Goal: Check status: Check status

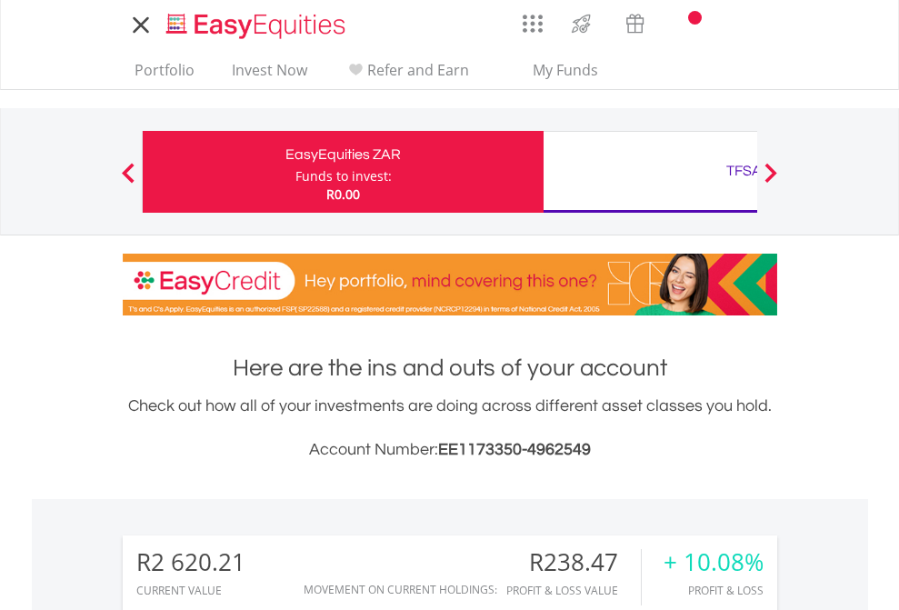
scroll to position [175, 285]
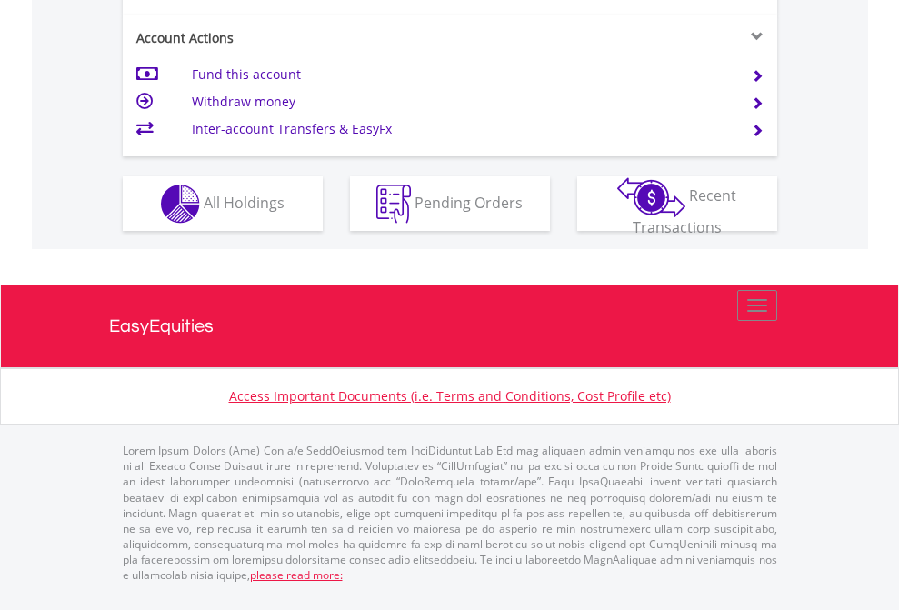
scroll to position [1742, 0]
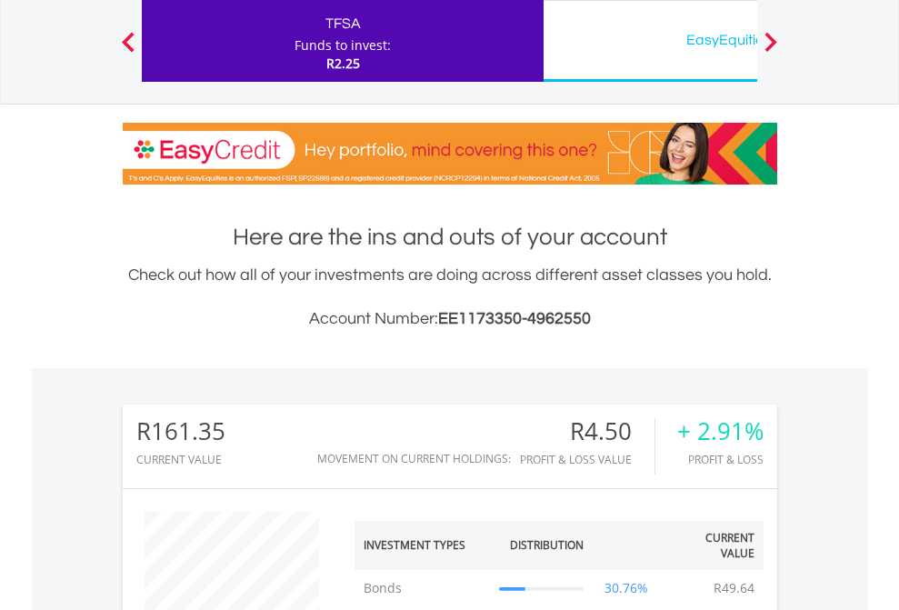
click at [650, 41] on div "EasyEquities USD" at bounding box center [743, 39] width 379 height 25
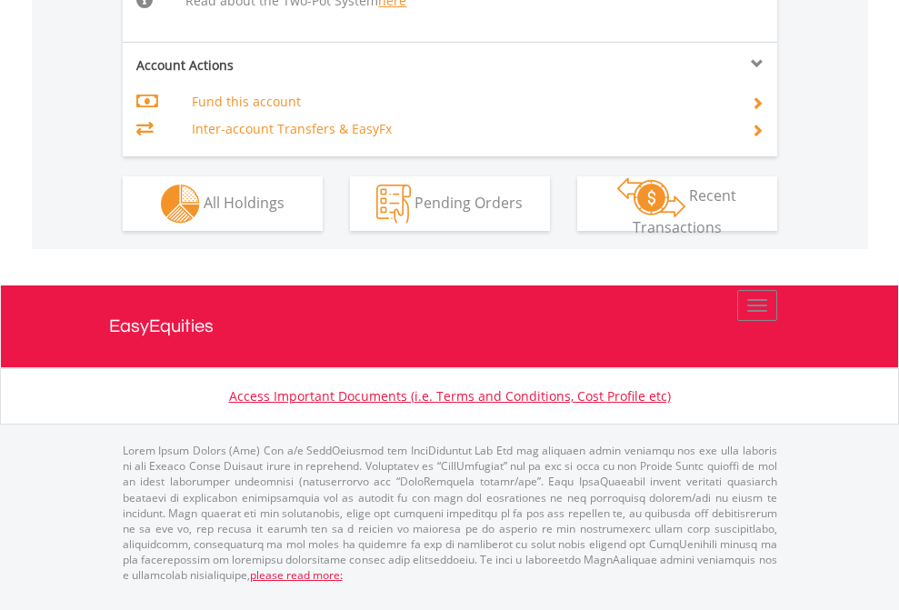
scroll to position [1921, 0]
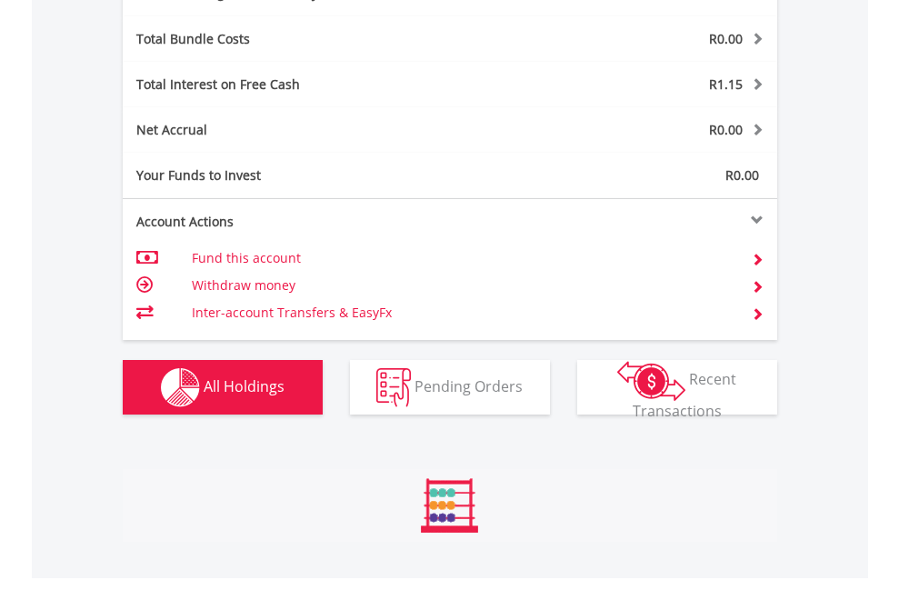
scroll to position [2167, 0]
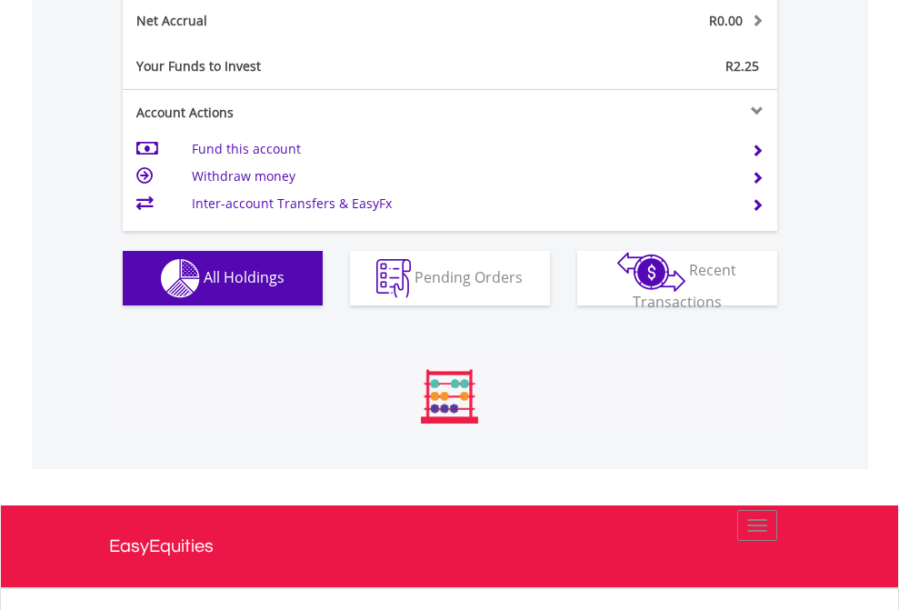
scroll to position [175, 285]
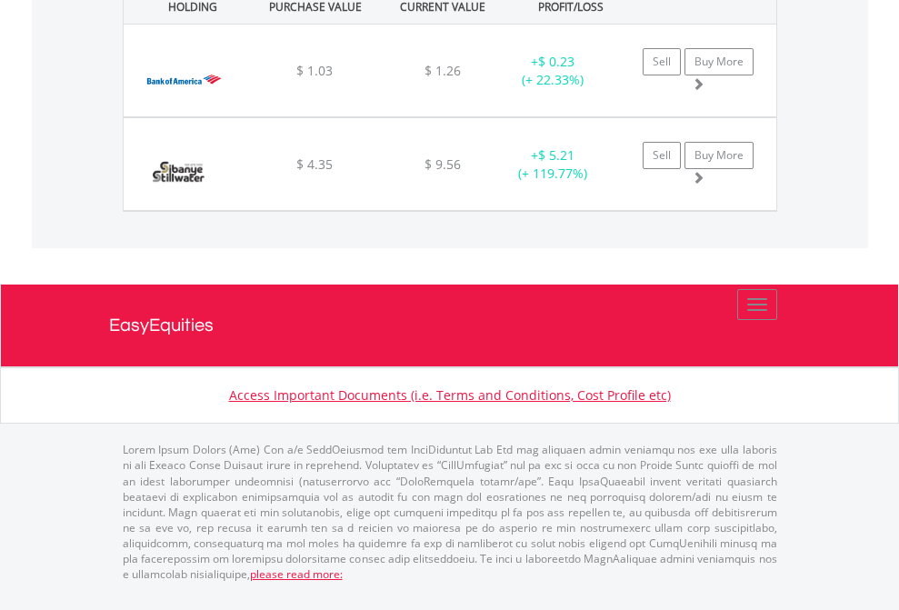
scroll to position [131, 0]
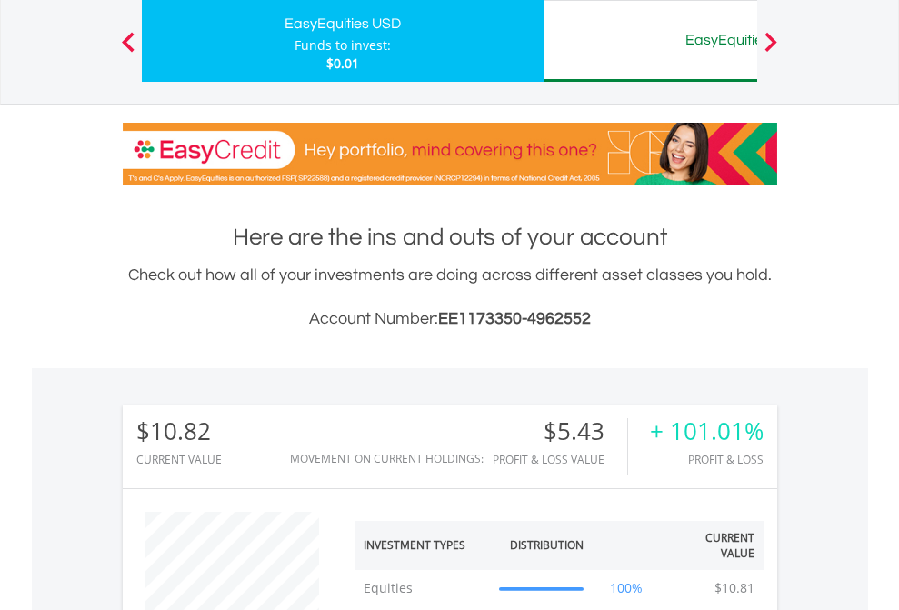
click at [650, 41] on div "EasyEquities AUD" at bounding box center [743, 39] width 379 height 25
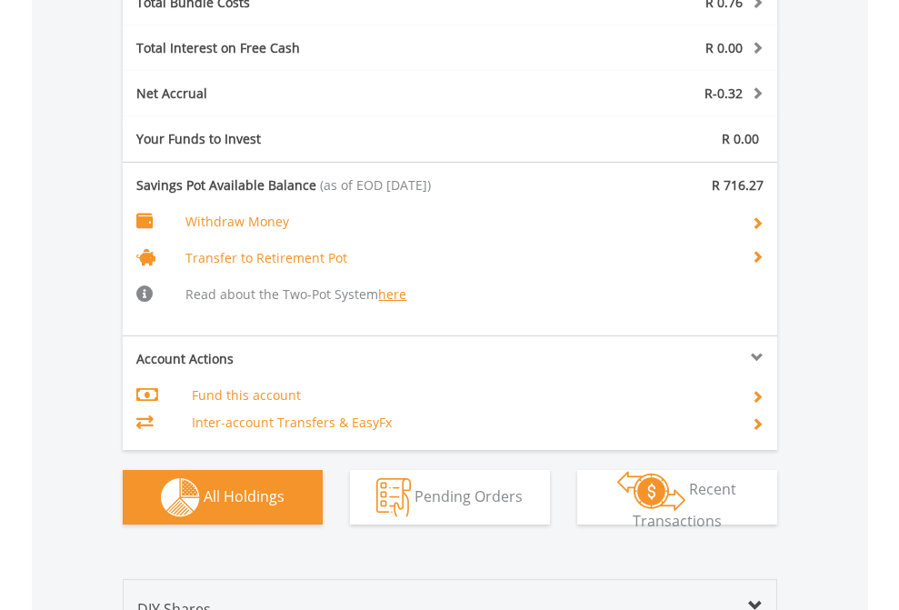
scroll to position [2237, 0]
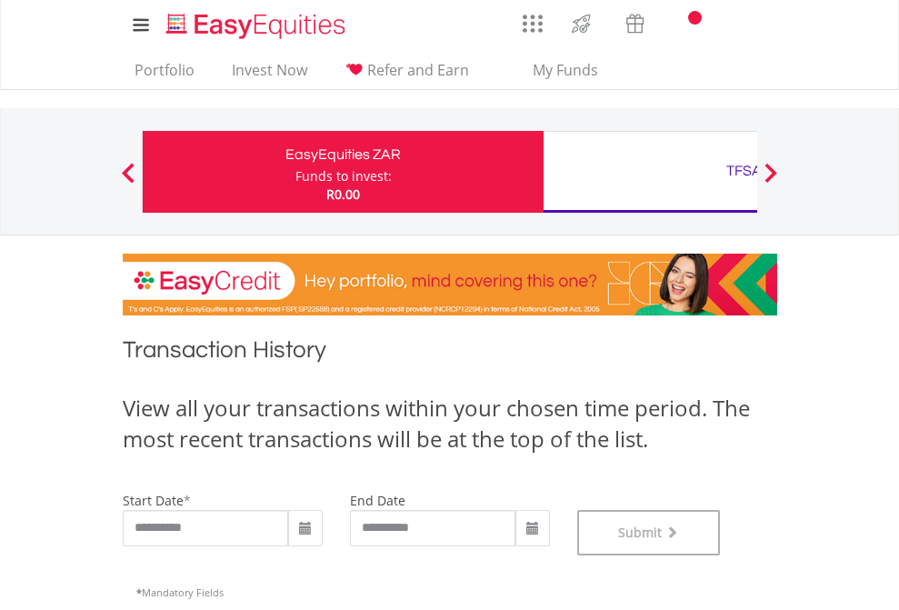
scroll to position [737, 0]
click at [650, 172] on div "TFSA" at bounding box center [743, 170] width 379 height 25
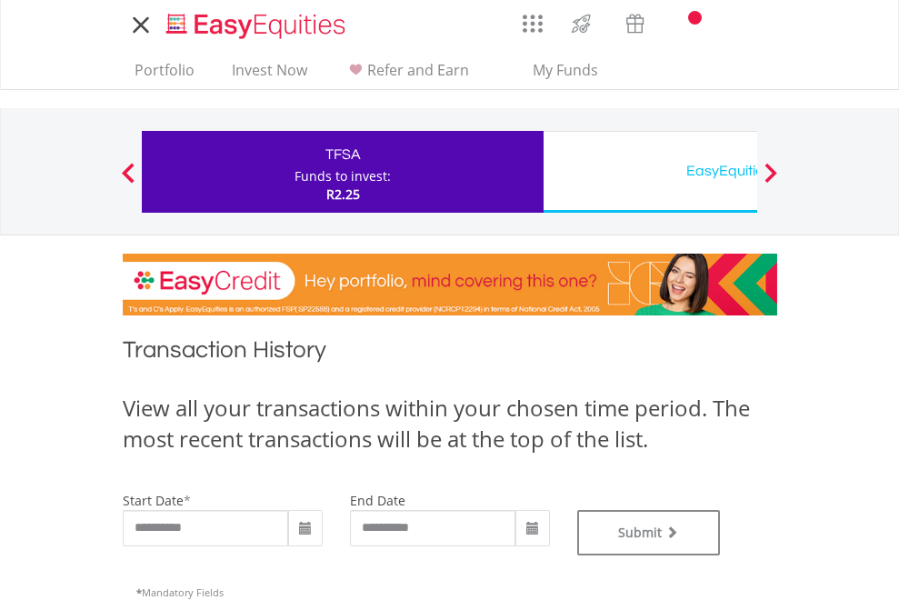
type input "**********"
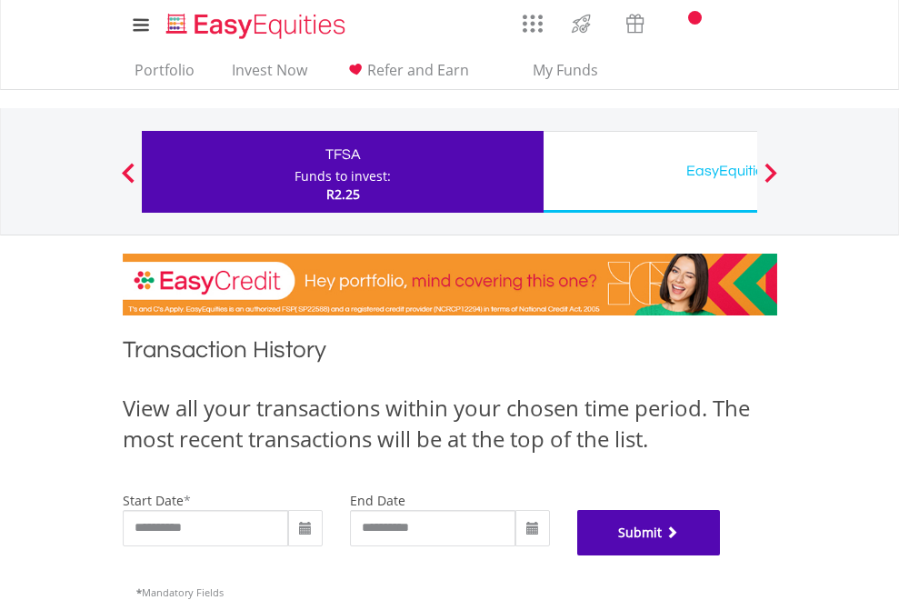
click at [721, 555] on button "Submit" at bounding box center [649, 532] width 144 height 45
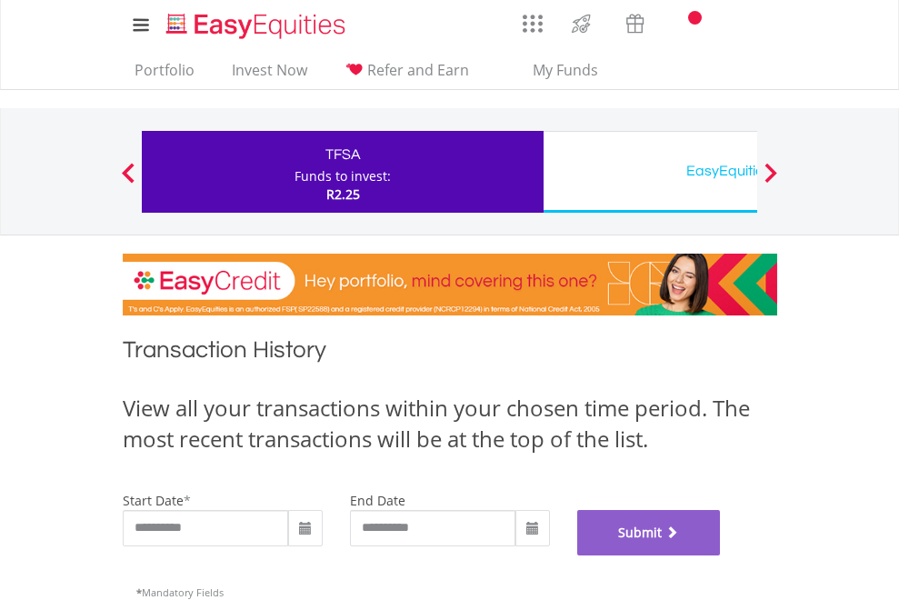
scroll to position [737, 0]
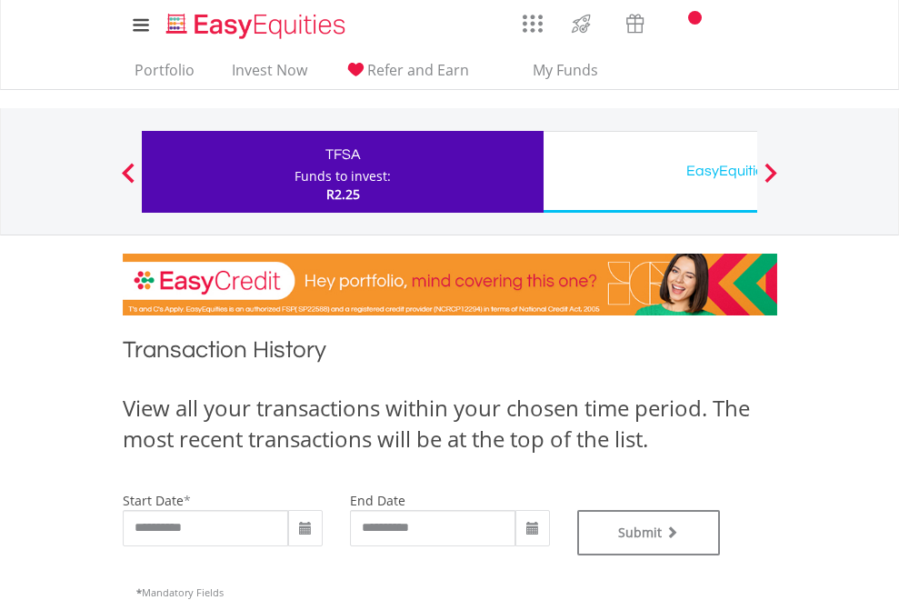
click at [650, 172] on div "EasyEquities USD" at bounding box center [743, 170] width 379 height 25
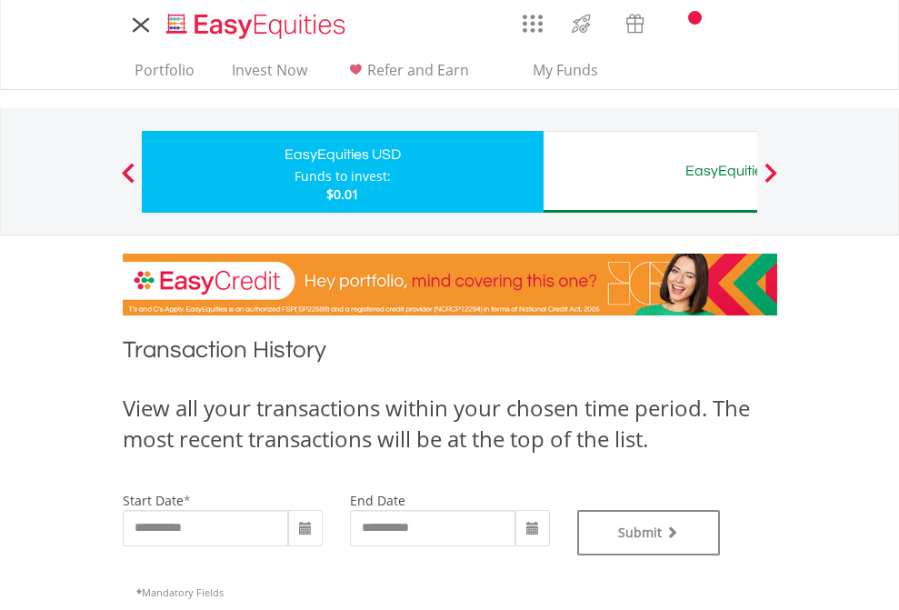
type input "**********"
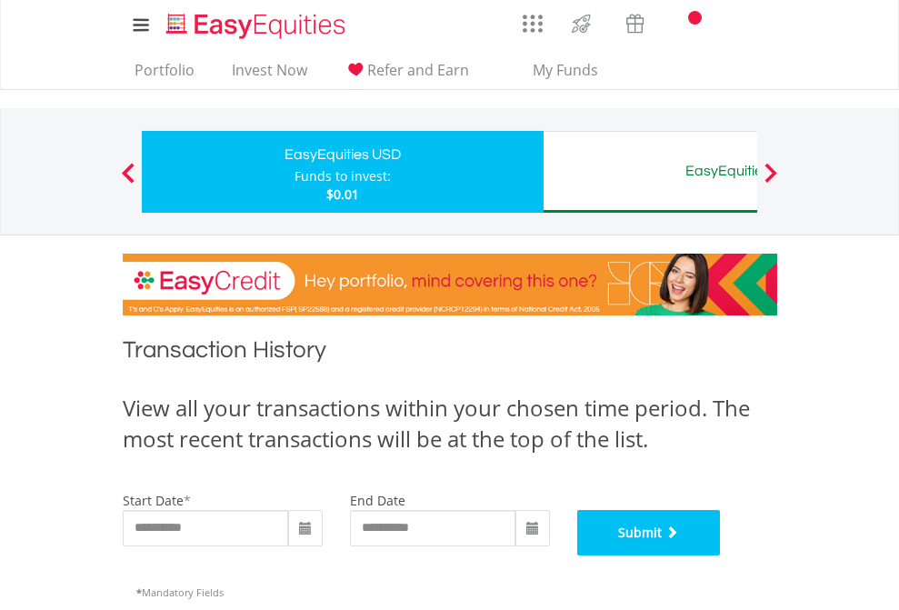
click at [721, 555] on button "Submit" at bounding box center [649, 532] width 144 height 45
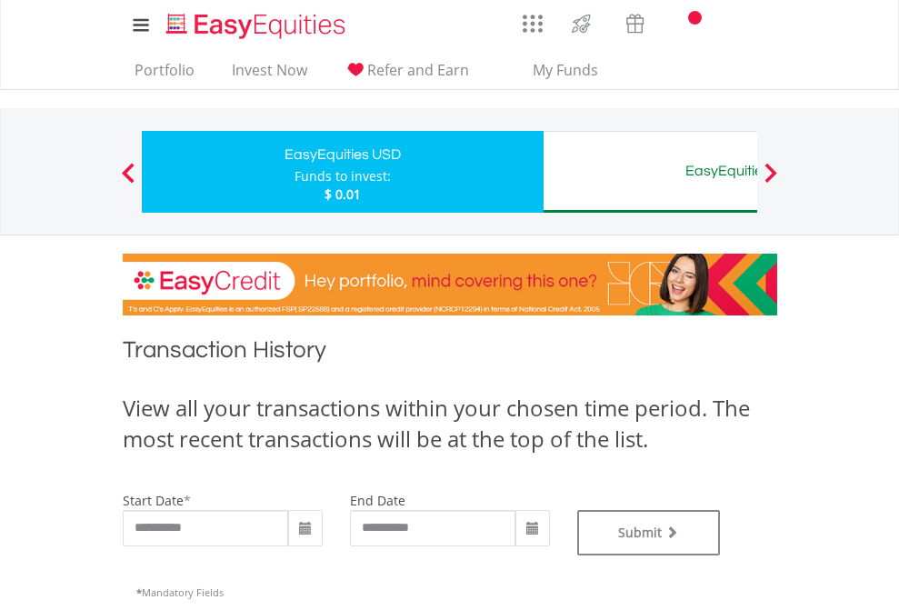
click at [650, 172] on div "EasyEquities AUD" at bounding box center [743, 170] width 379 height 25
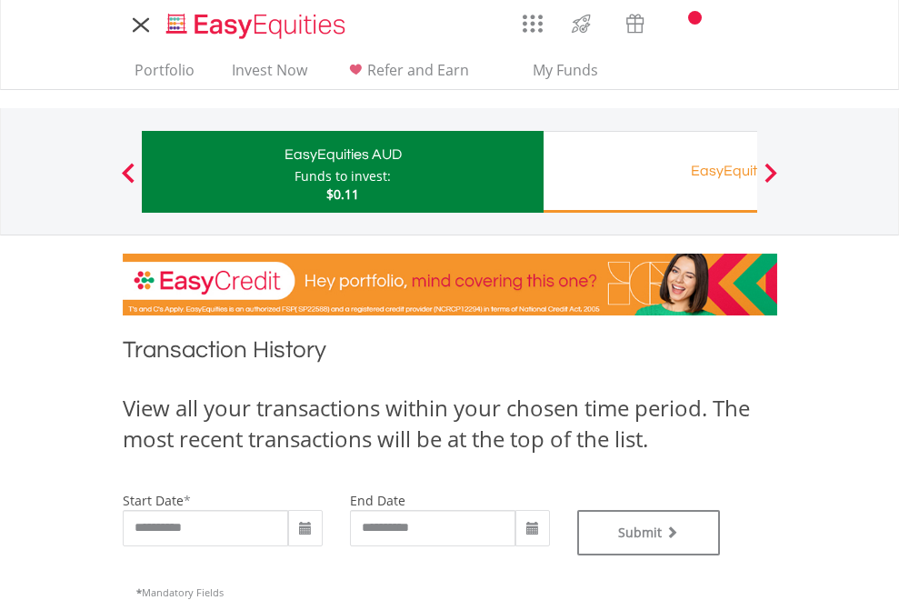
type input "**********"
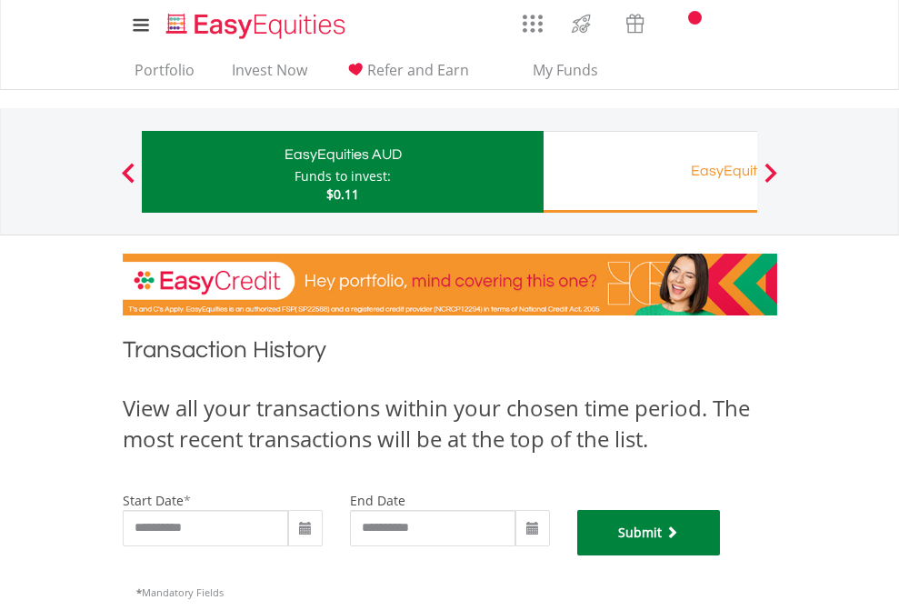
click at [721, 555] on button "Submit" at bounding box center [649, 532] width 144 height 45
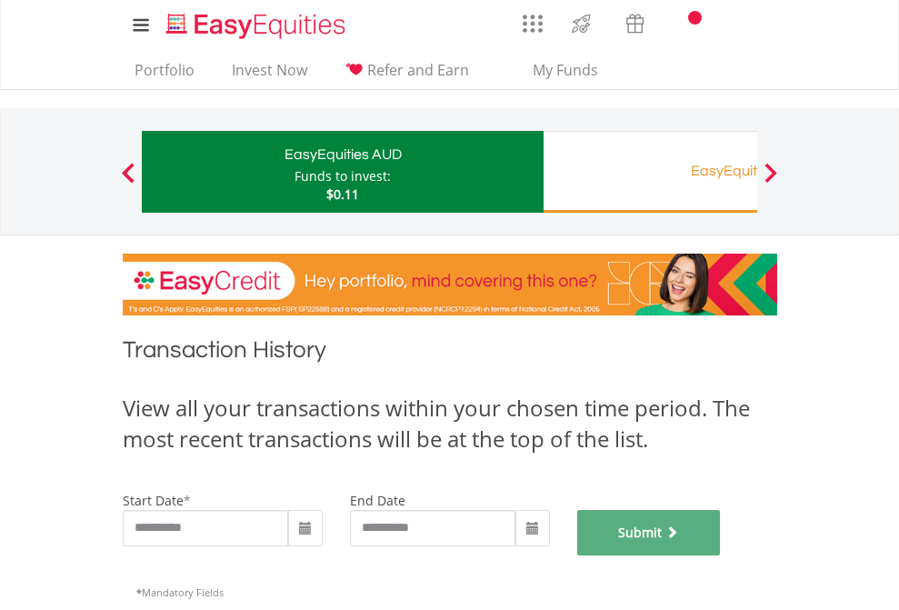
scroll to position [737, 0]
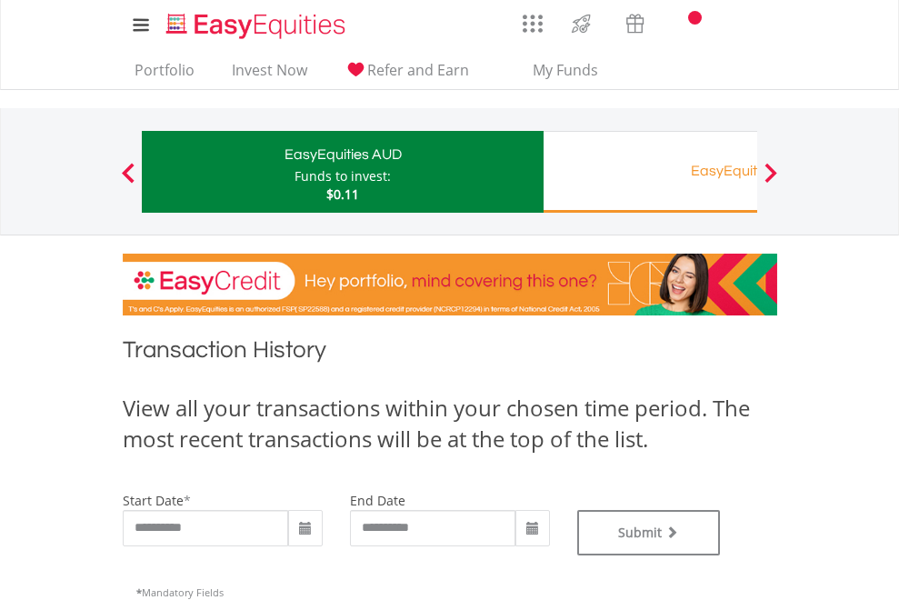
click at [650, 172] on div "EasyEquities RA" at bounding box center [743, 170] width 379 height 25
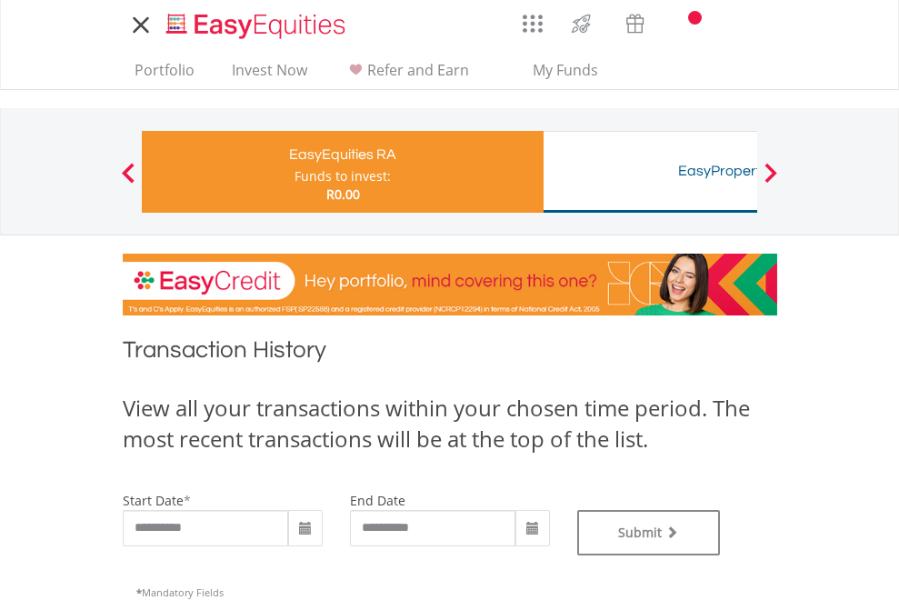
type input "**********"
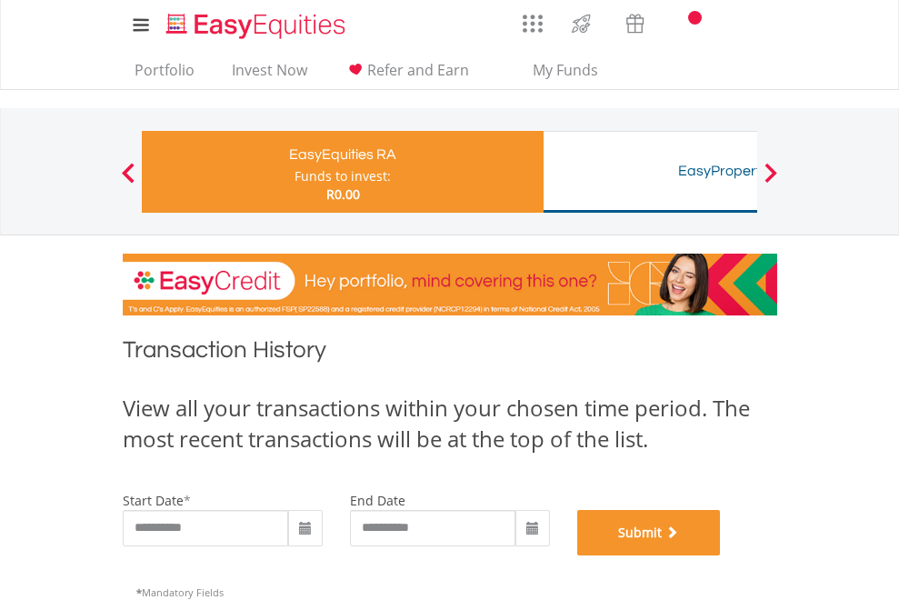
click at [721, 555] on button "Submit" at bounding box center [649, 532] width 144 height 45
